Goal: Communication & Community: Answer question/provide support

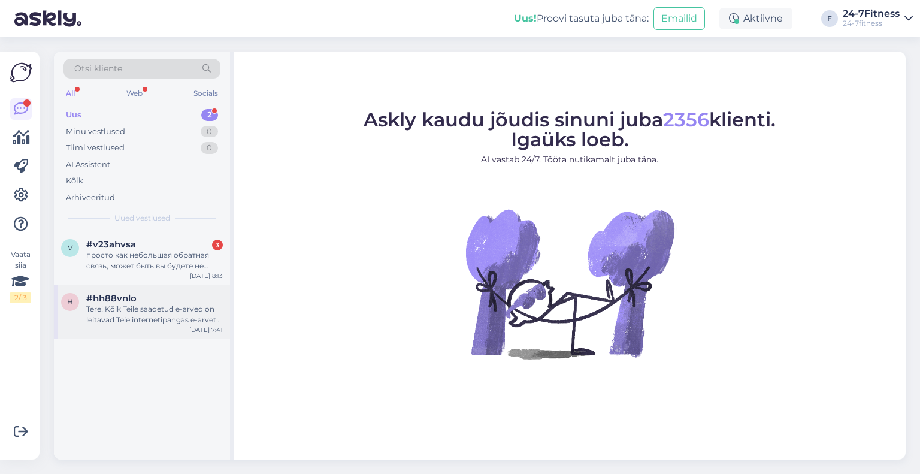
click at [166, 318] on div "Tere! Kõik Teile saadetud e-arved on leitavad Teie internetipangas e-arvete sek…" at bounding box center [154, 315] width 137 height 22
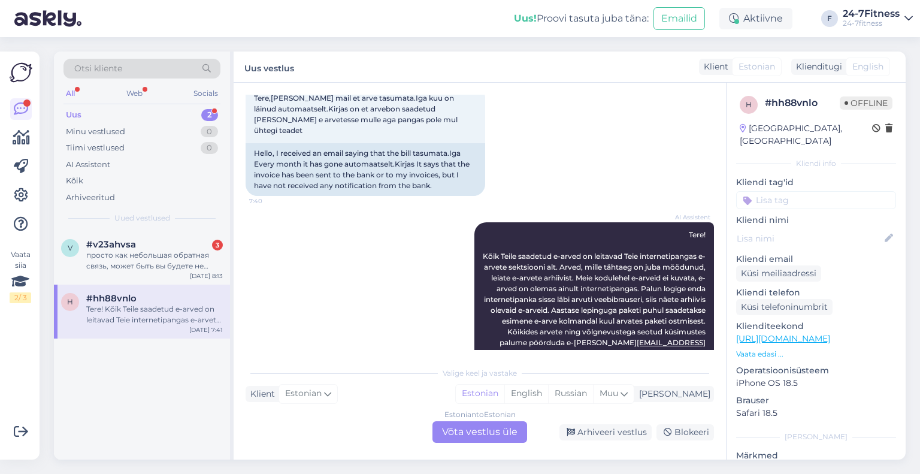
scroll to position [439, 0]
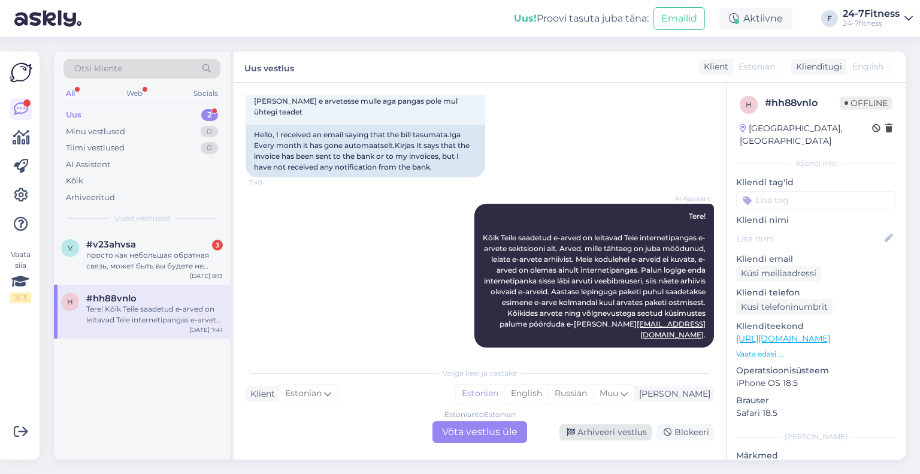
click at [625, 430] on div "Arhiveeri vestlus" at bounding box center [606, 432] width 92 height 16
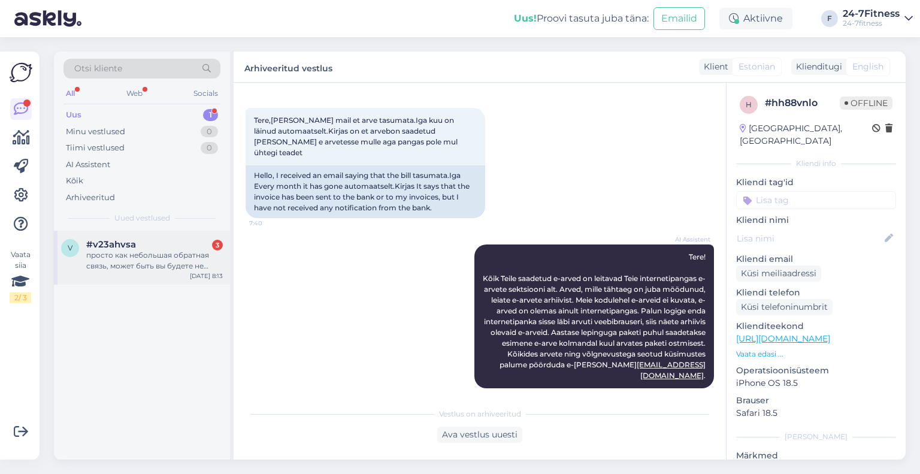
click at [119, 267] on div "просто как небольшая обратная связь, может быть вы будете не против пересмотрет…" at bounding box center [154, 261] width 137 height 22
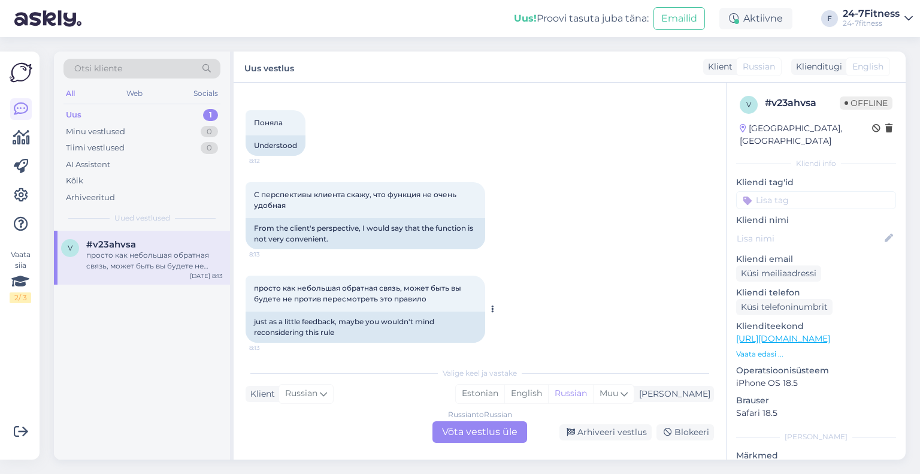
scroll to position [1204, 0]
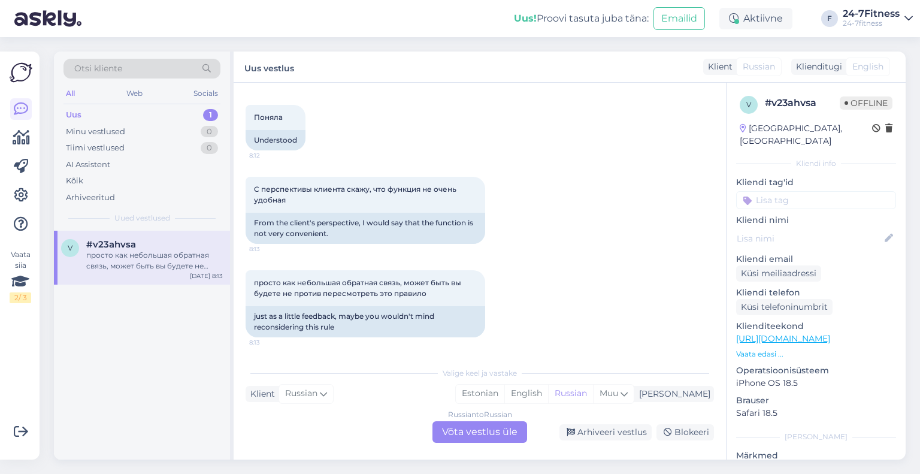
click at [489, 430] on div "Russian to Russian Võta vestlus üle" at bounding box center [480, 432] width 95 height 22
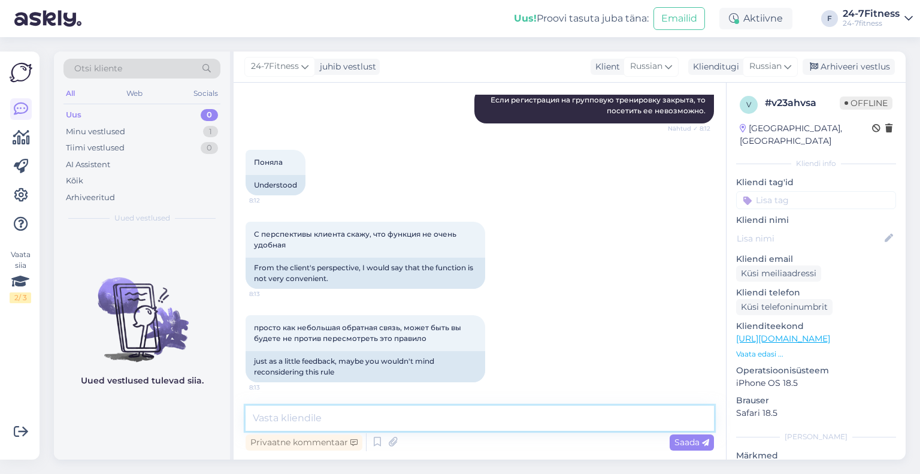
click at [361, 416] on textarea at bounding box center [480, 418] width 469 height 25
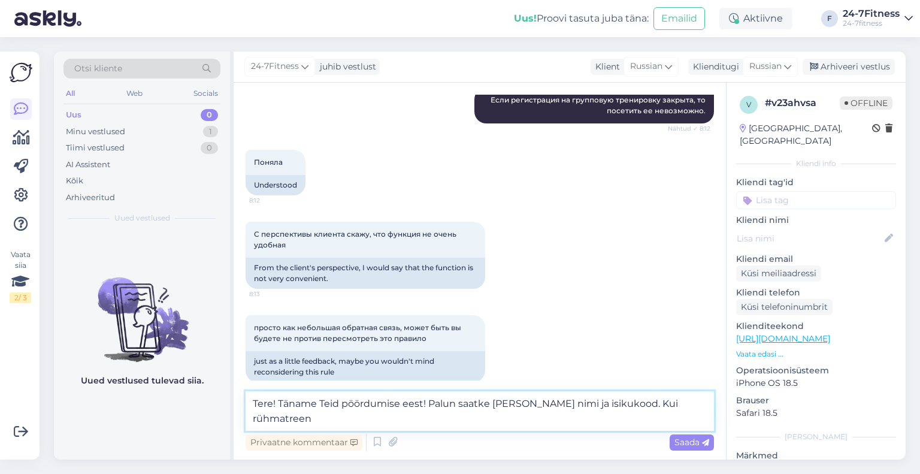
scroll to position [1173, 0]
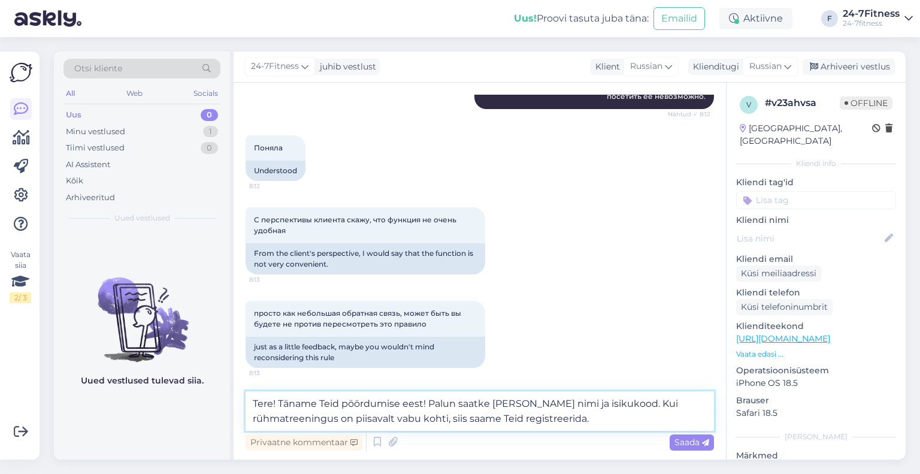
click at [633, 406] on textarea "Tere! Täname Teid pöördumise eest! Palun saatke [PERSON_NAME] nimi ja isikukood…" at bounding box center [480, 411] width 469 height 40
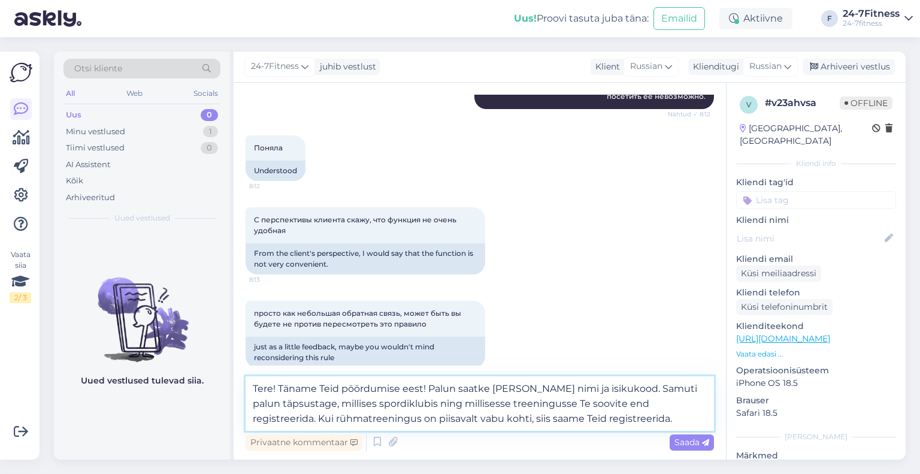
click at [628, 413] on textarea "Tere! Täname Teid pöördumise eest! Palun saatke [PERSON_NAME] nimi ja isikukood…" at bounding box center [480, 403] width 469 height 55
click at [606, 424] on textarea "Tere! Täname Teid pöördumise eest! Palun saatke [PERSON_NAME] nimi ja isikukood…" at bounding box center [480, 403] width 469 height 55
click at [607, 421] on textarea "Tere! Täname Teid pöördumise eest! Palun saatke [PERSON_NAME] nimi ja isikukood…" at bounding box center [480, 403] width 469 height 55
type textarea "Tere! Täname Teid pöördumise eest! Palun saatke [PERSON_NAME] nimi ja isikukood…"
click at [679, 440] on span "Saada" at bounding box center [692, 442] width 35 height 11
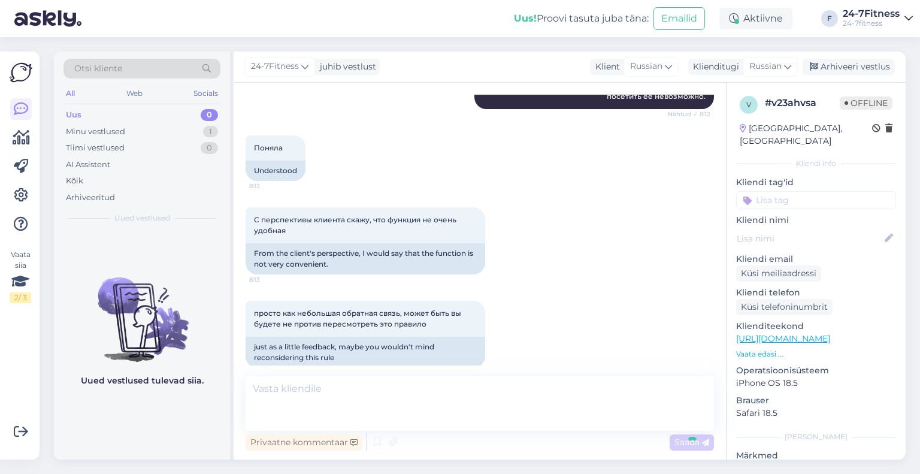
scroll to position [1253, 0]
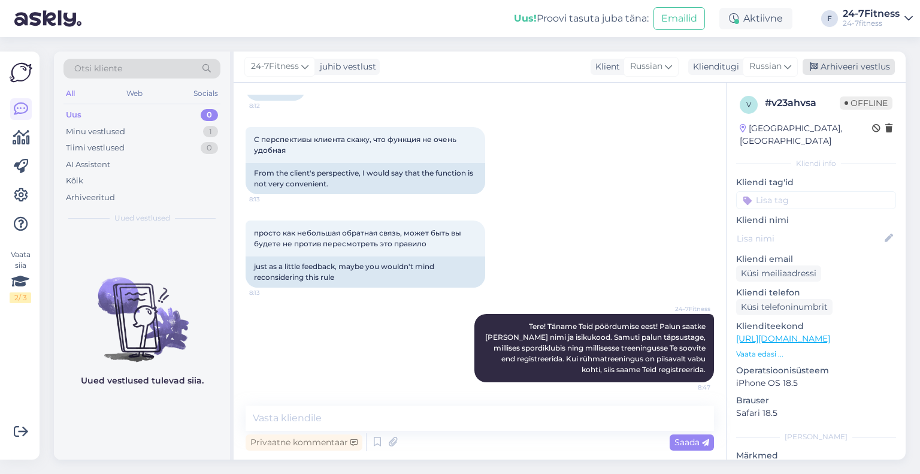
click at [858, 71] on div "Arhiveeri vestlus" at bounding box center [849, 67] width 92 height 16
